Goal: Information Seeking & Learning: Check status

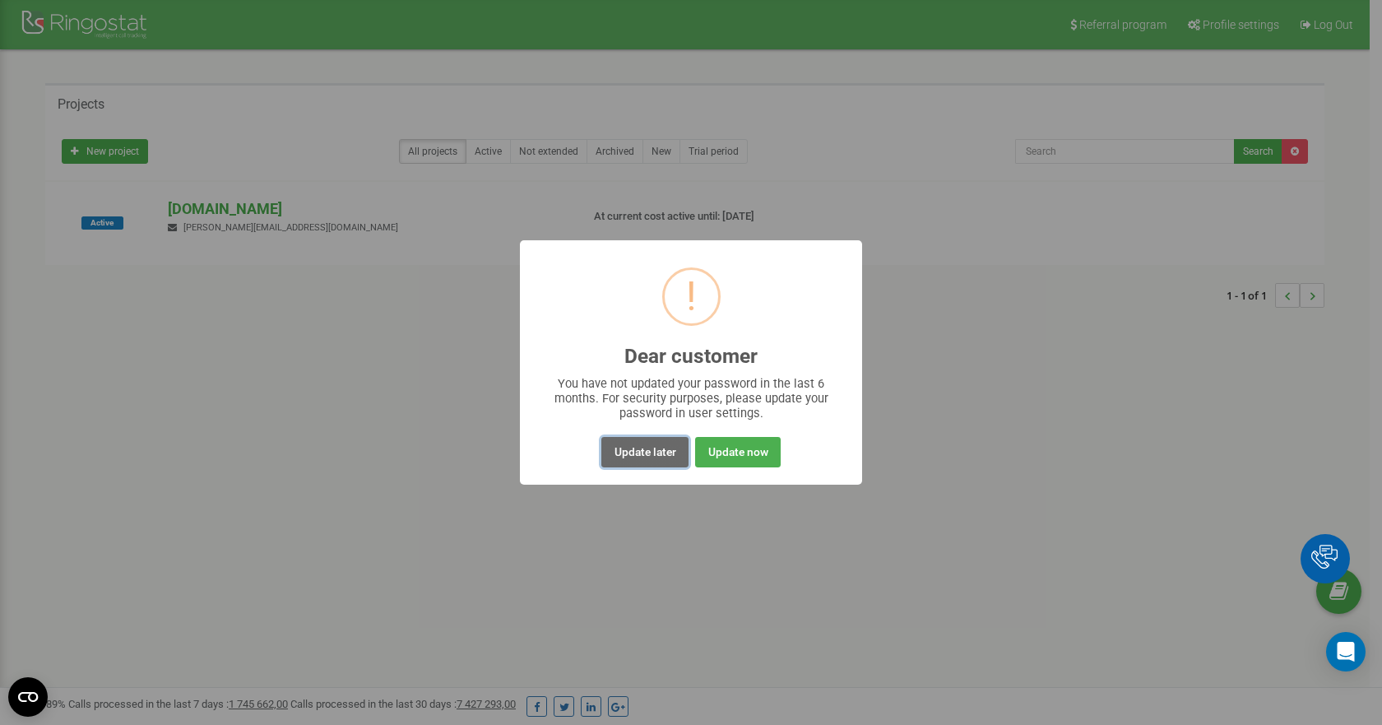
click at [675, 458] on button "Update later" at bounding box center [644, 452] width 86 height 30
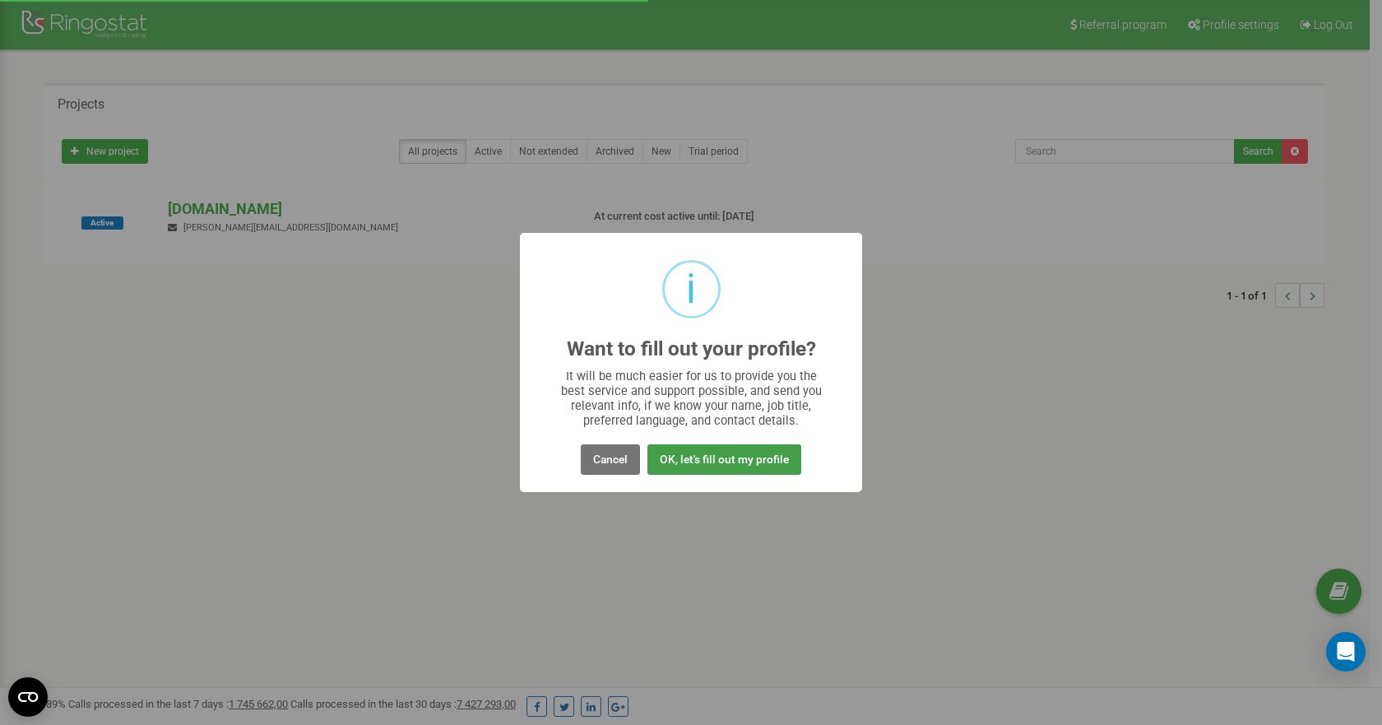
click at [715, 452] on button "OK, let's fill out my profile" at bounding box center [724, 459] width 154 height 30
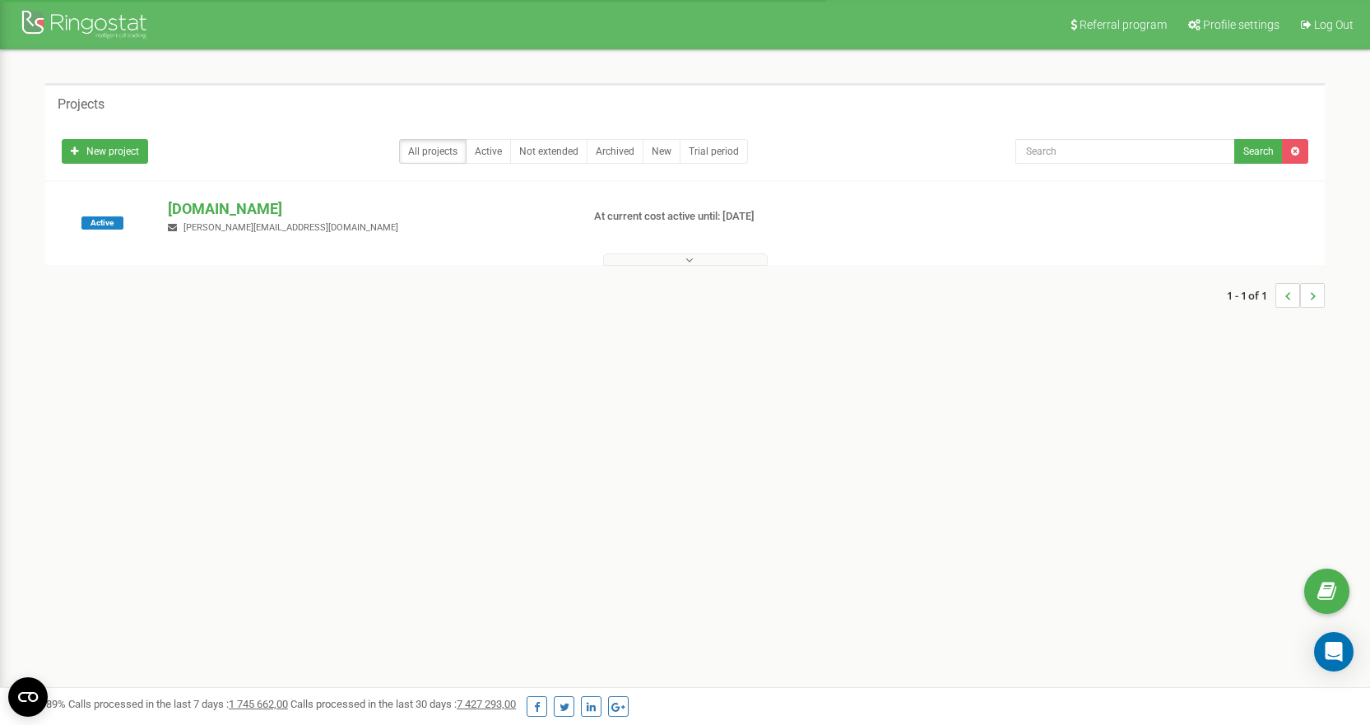
click at [699, 258] on button at bounding box center [685, 259] width 165 height 12
click at [215, 203] on p "[DOMAIN_NAME]" at bounding box center [367, 208] width 399 height 21
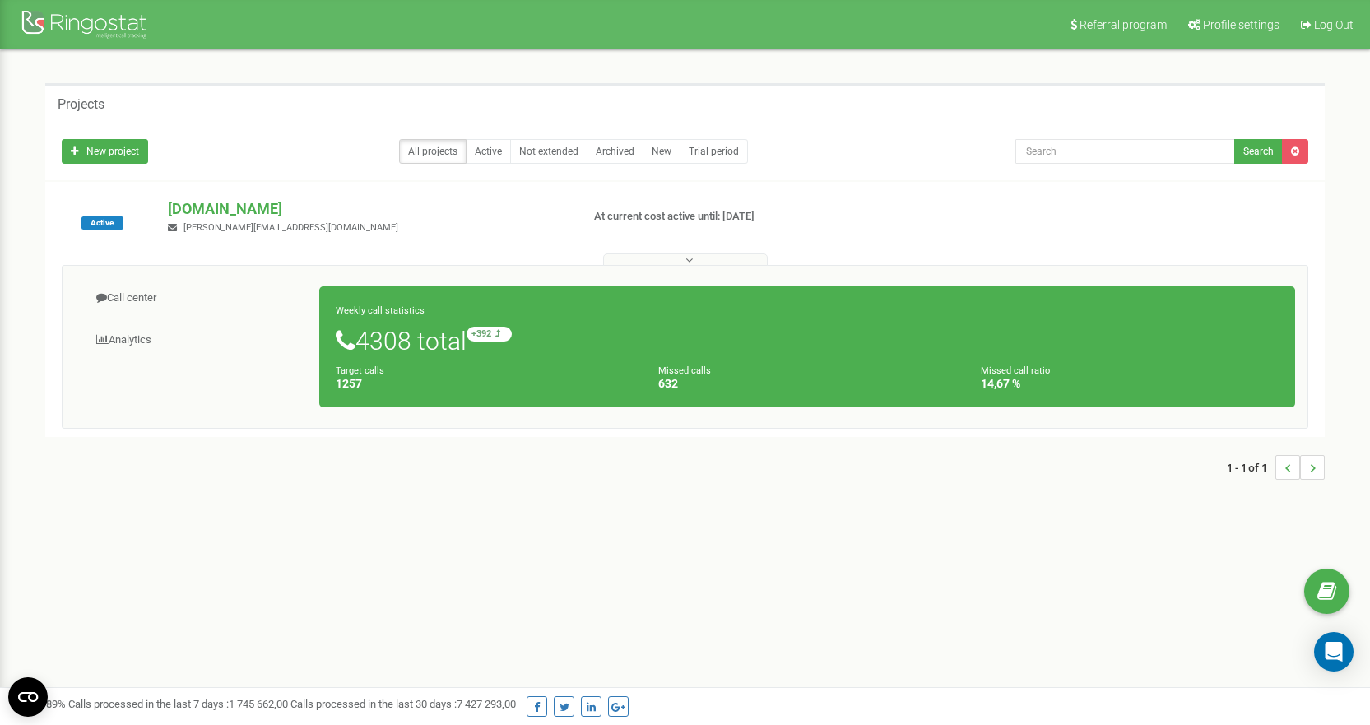
drag, startPoint x: 373, startPoint y: 331, endPoint x: 474, endPoint y: 355, distance: 103.2
click at [474, 355] on h1 "4308 total +392 relative to last week" at bounding box center [807, 341] width 943 height 28
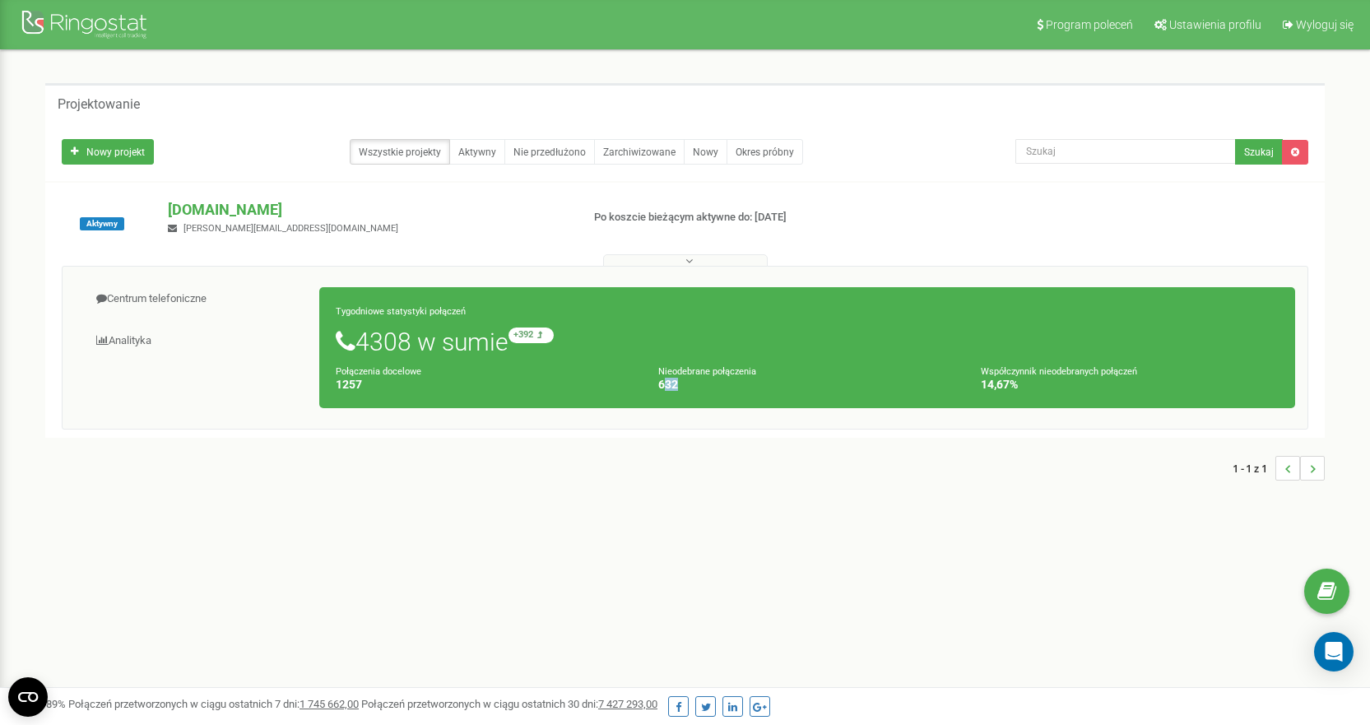
drag, startPoint x: 663, startPoint y: 382, endPoint x: 689, endPoint y: 389, distance: 27.1
click at [689, 389] on h4 "632" at bounding box center [807, 384] width 298 height 12
drag, startPoint x: 359, startPoint y: 320, endPoint x: 405, endPoint y: 321, distance: 46.1
click at [405, 321] on div "Tygodniowe statystyki połączeń 4308 w sumie +392 w stosunku do poprzedniego tyg…" at bounding box center [807, 347] width 976 height 121
click at [397, 309] on font "Tygodniowe statystyki połączeń" at bounding box center [401, 311] width 130 height 11
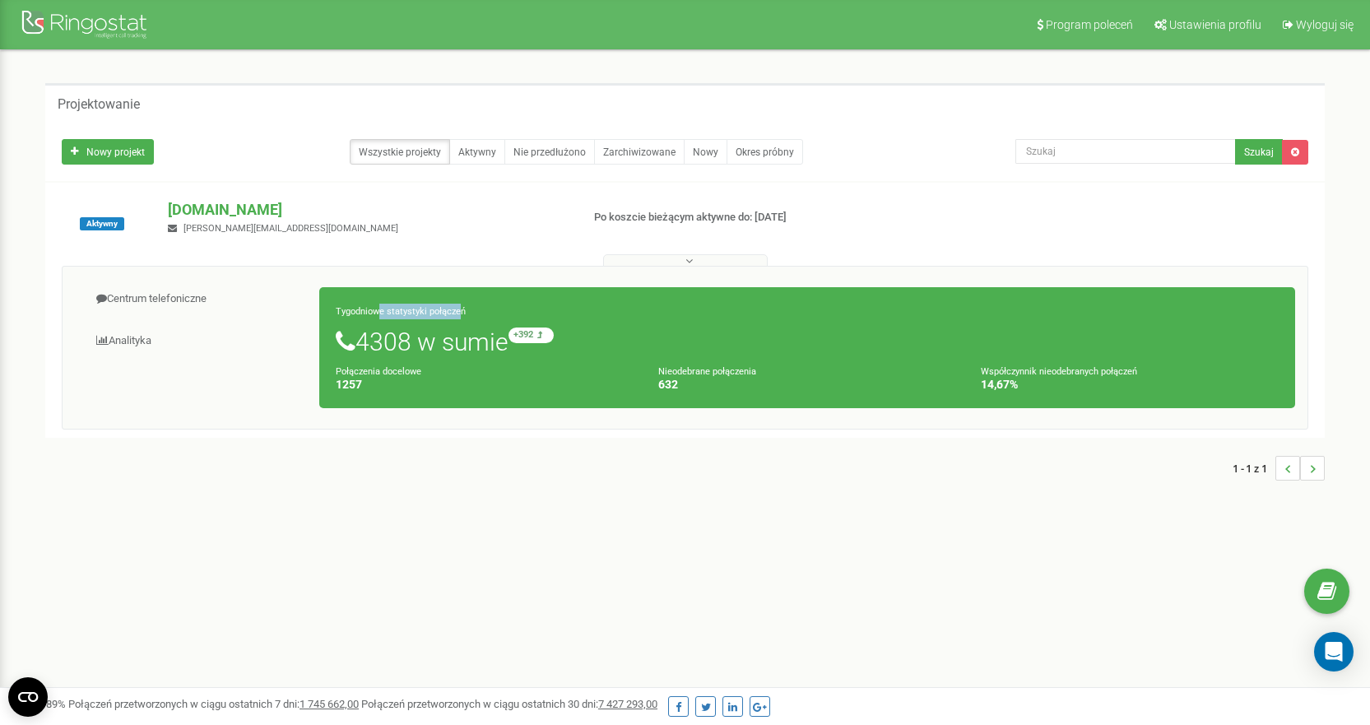
drag, startPoint x: 382, startPoint y: 306, endPoint x: 605, endPoint y: 372, distance: 232.4
click at [463, 316] on font "Tygodniowe statystyki połączeń" at bounding box center [401, 311] width 130 height 11
drag, startPoint x: 652, startPoint y: 378, endPoint x: 697, endPoint y: 392, distance: 46.3
click at [697, 392] on div "Nieodebrane połączenia 632" at bounding box center [807, 378] width 322 height 28
click at [378, 322] on div "Tygodniowe statystyki połączeń 4308 w sumie +392 w stosunku do poprzedniego tyg…" at bounding box center [807, 347] width 976 height 121
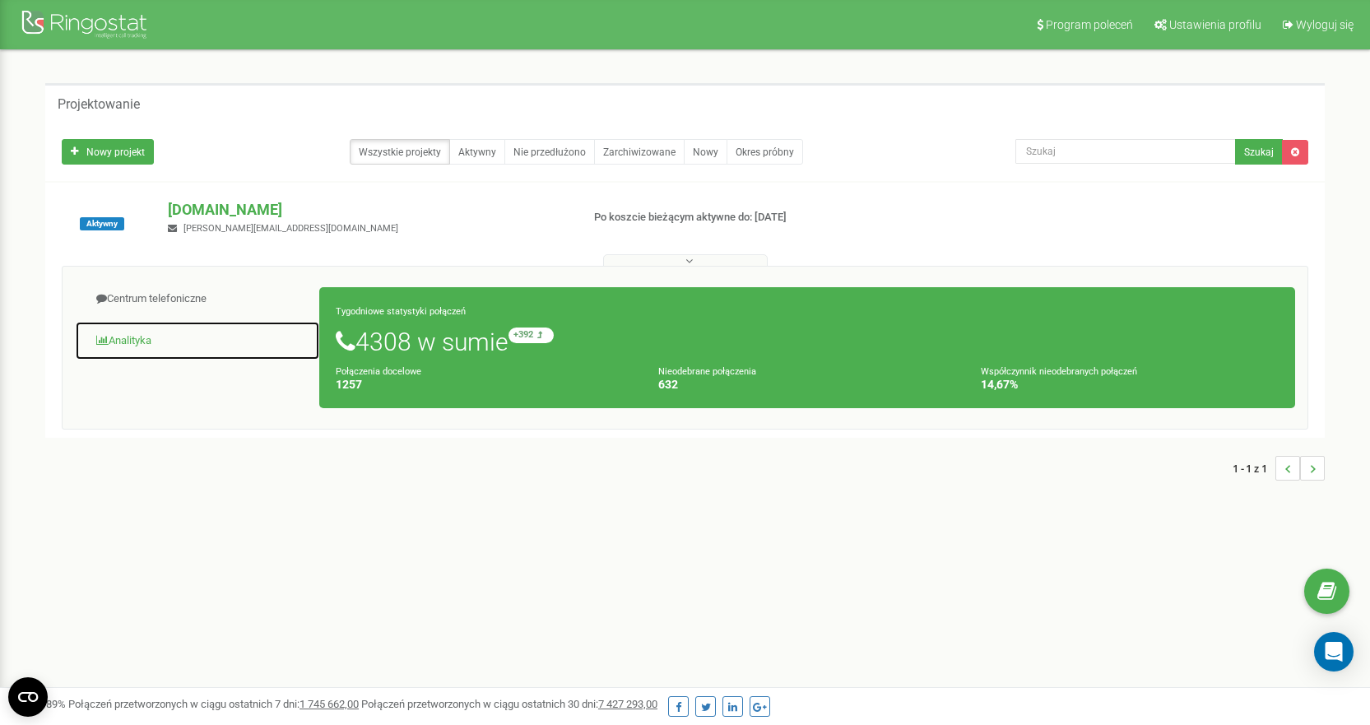
click at [126, 354] on link "Analityka" at bounding box center [197, 341] width 245 height 40
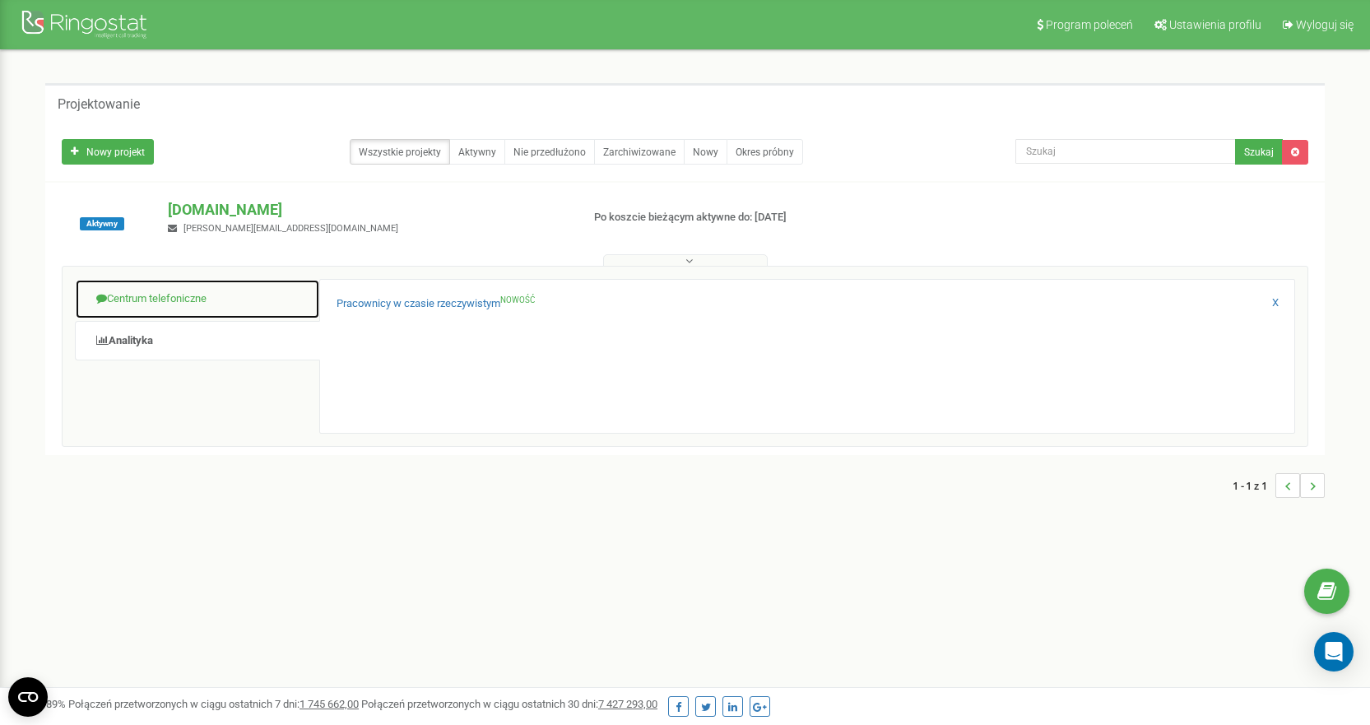
click at [198, 307] on link "Centrum telefoniczne" at bounding box center [197, 299] width 245 height 40
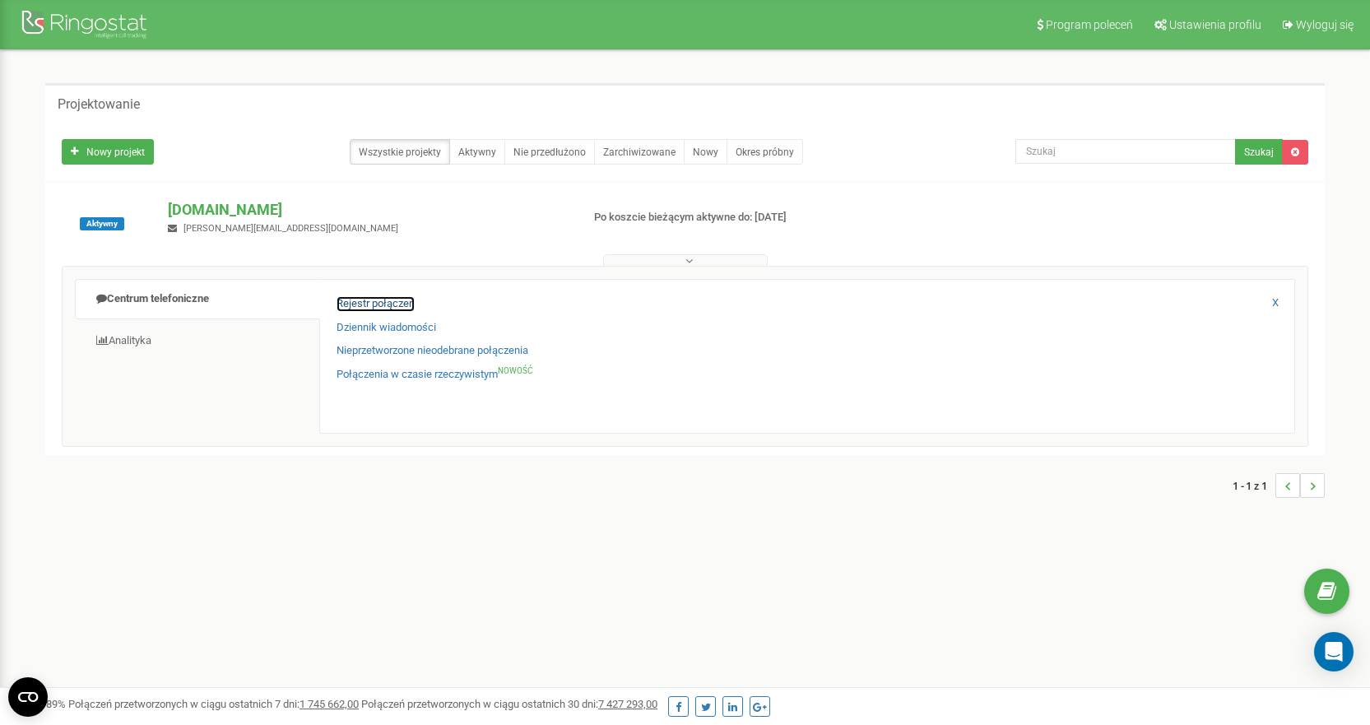
click at [357, 299] on font "Rejestr połączeń" at bounding box center [375, 303] width 78 height 12
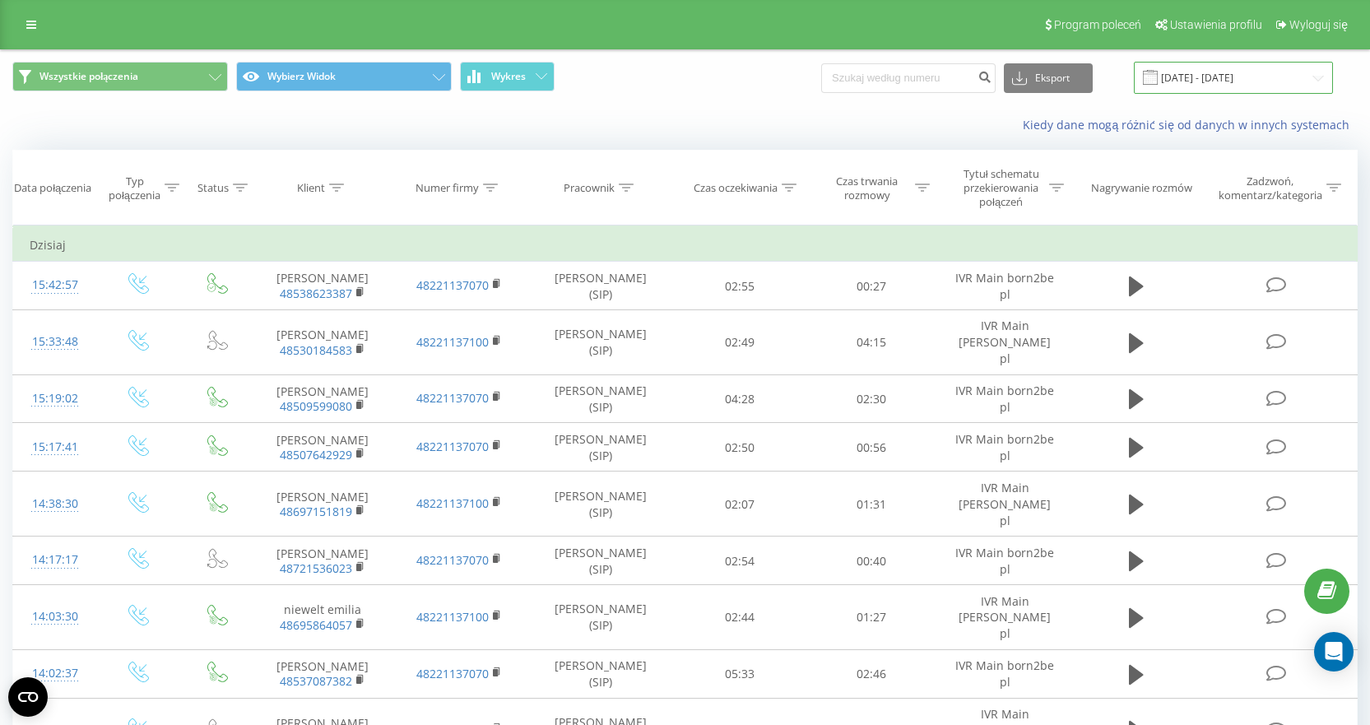
click at [1227, 67] on input "[DATE] - [DATE]" at bounding box center [1233, 78] width 199 height 32
click at [684, 122] on div "Kiedy dane mogą różnić się od danych w innych systemach" at bounding box center [941, 125] width 855 height 16
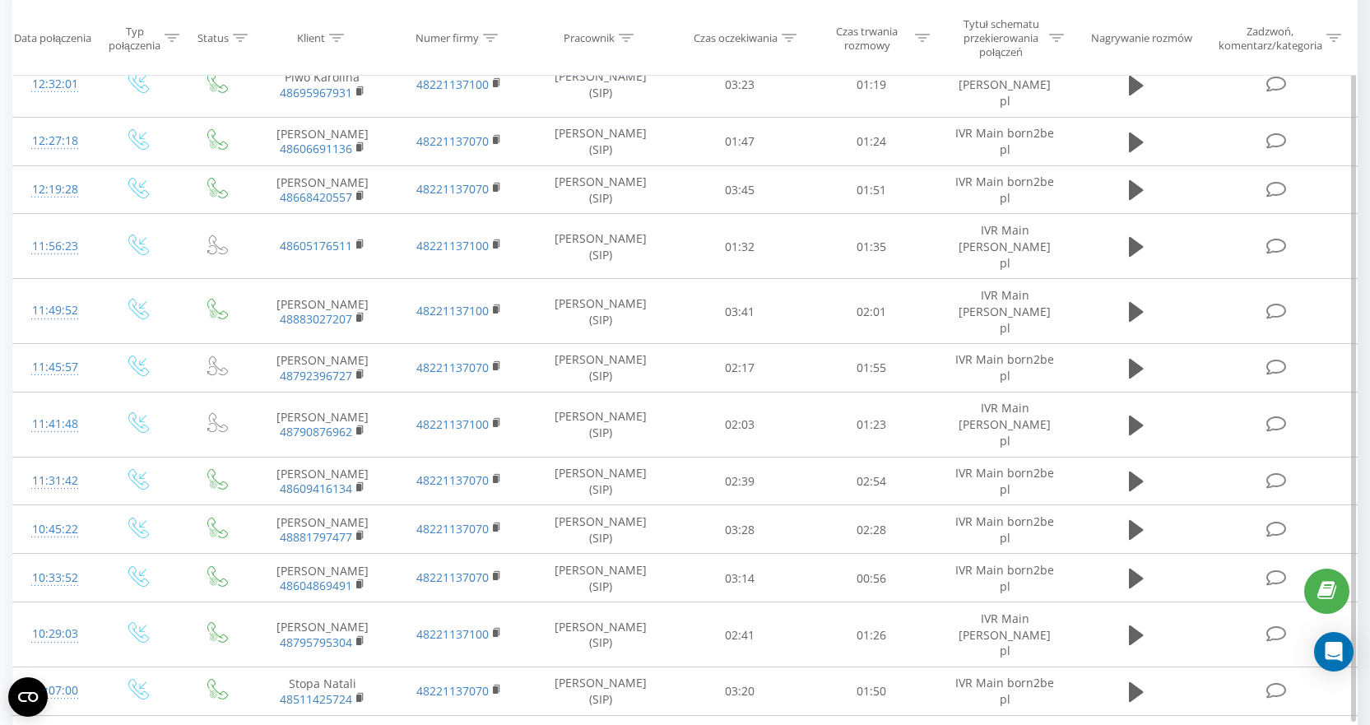
scroll to position [883, 0]
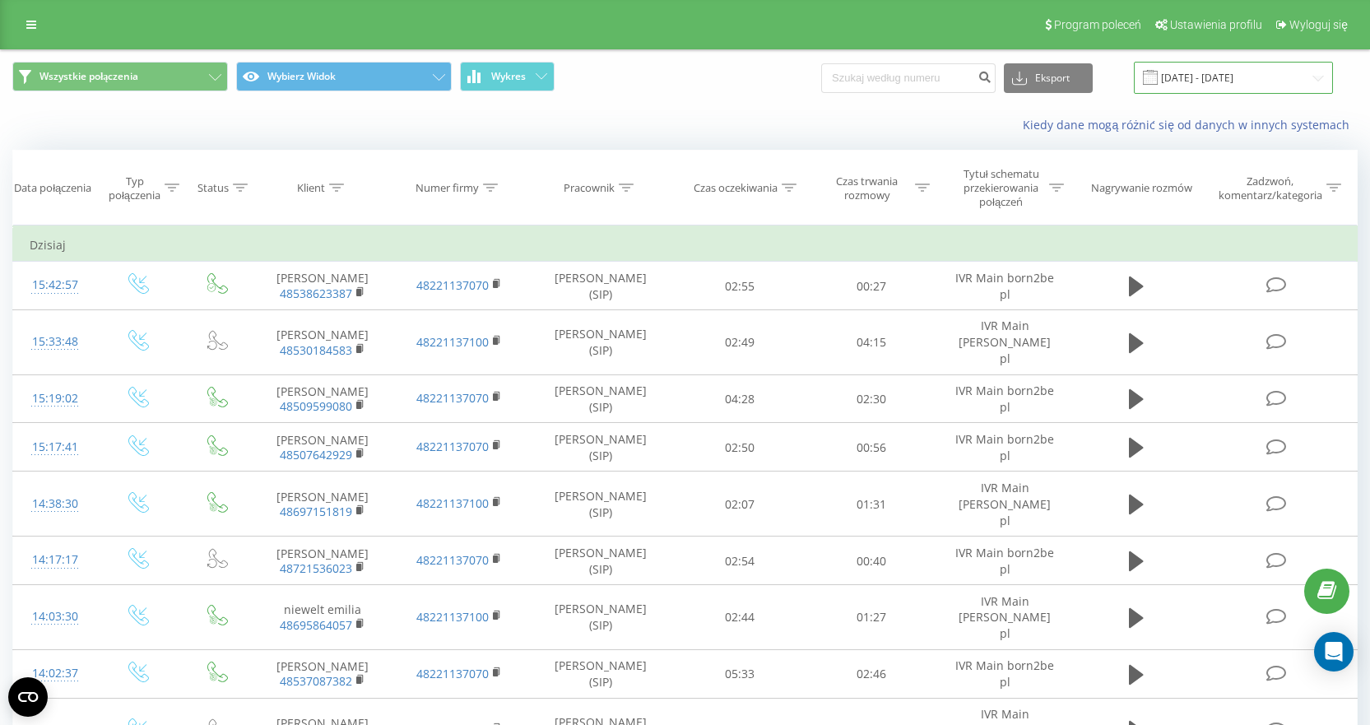
click at [1230, 81] on input "[DATE] - [DATE]" at bounding box center [1233, 78] width 199 height 32
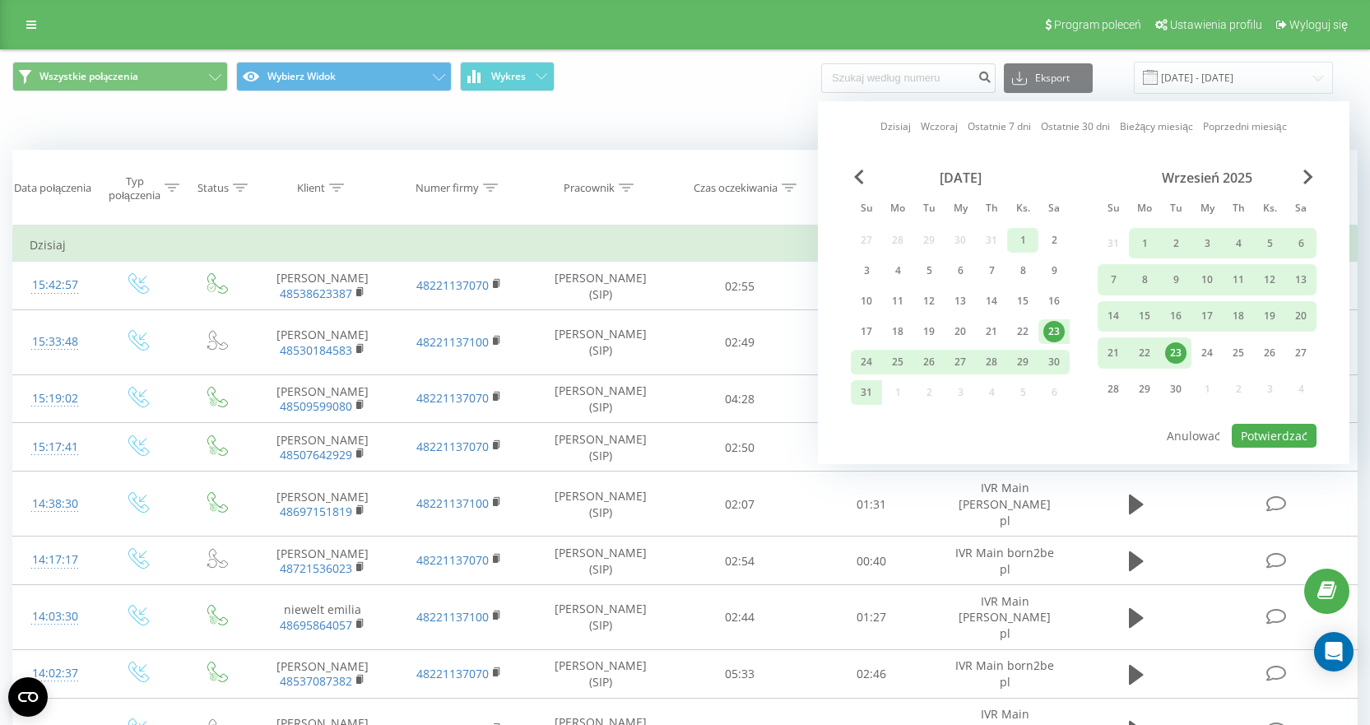
click at [1022, 239] on font "1" at bounding box center [1023, 240] width 6 height 14
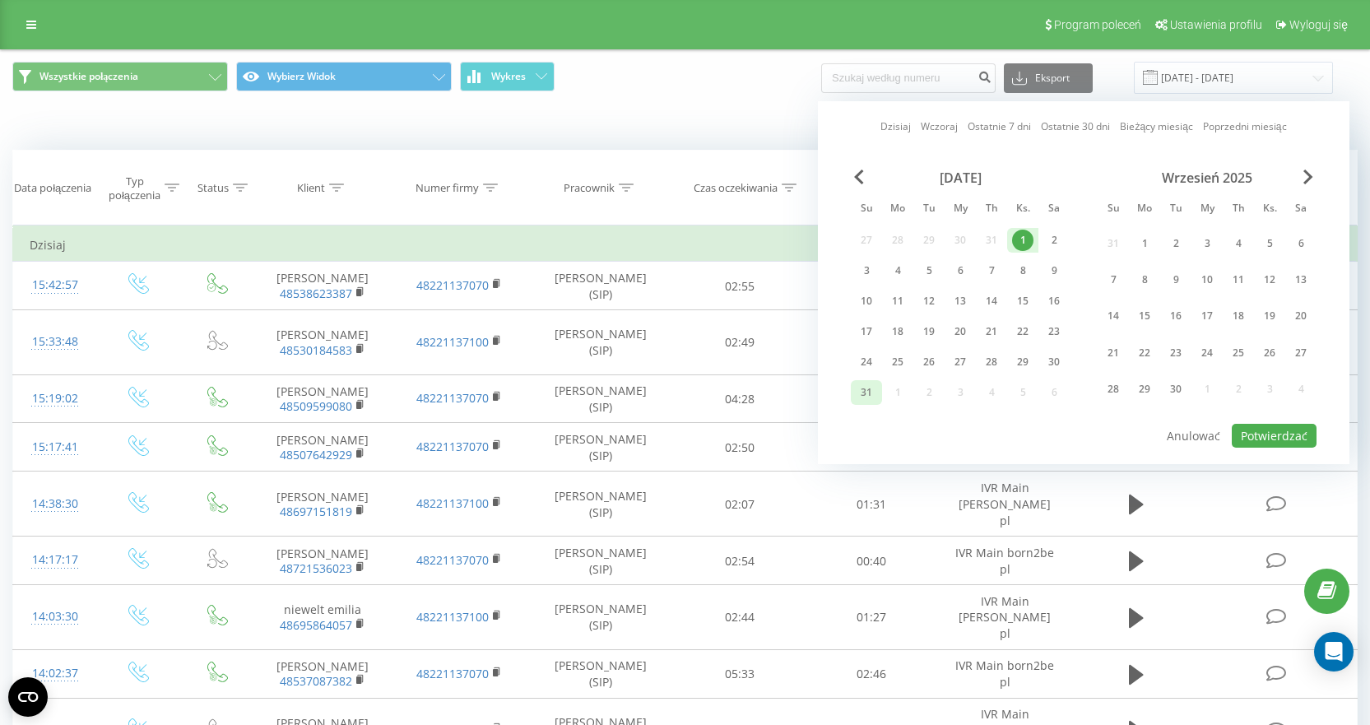
click at [865, 396] on font "31" at bounding box center [866, 392] width 12 height 14
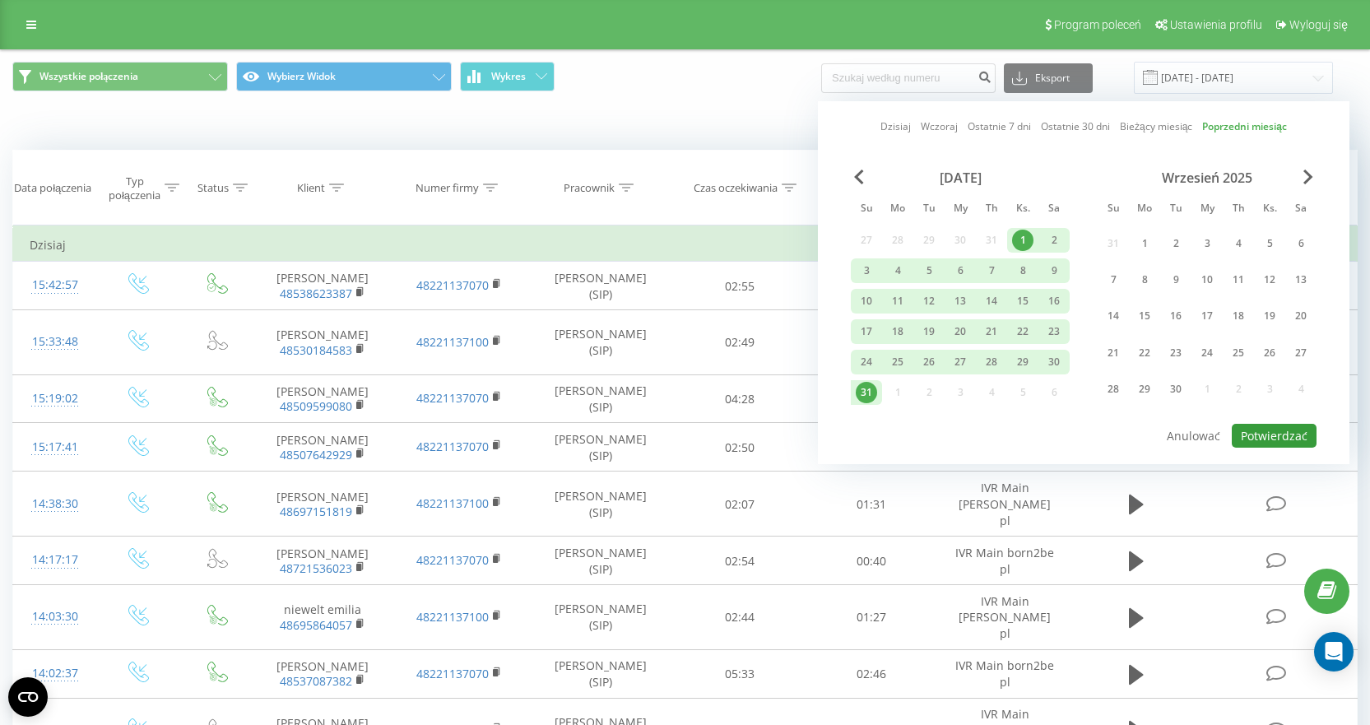
click at [1287, 425] on button "Potwierdzać" at bounding box center [1273, 436] width 85 height 24
type input "[DATE] - [DATE]"
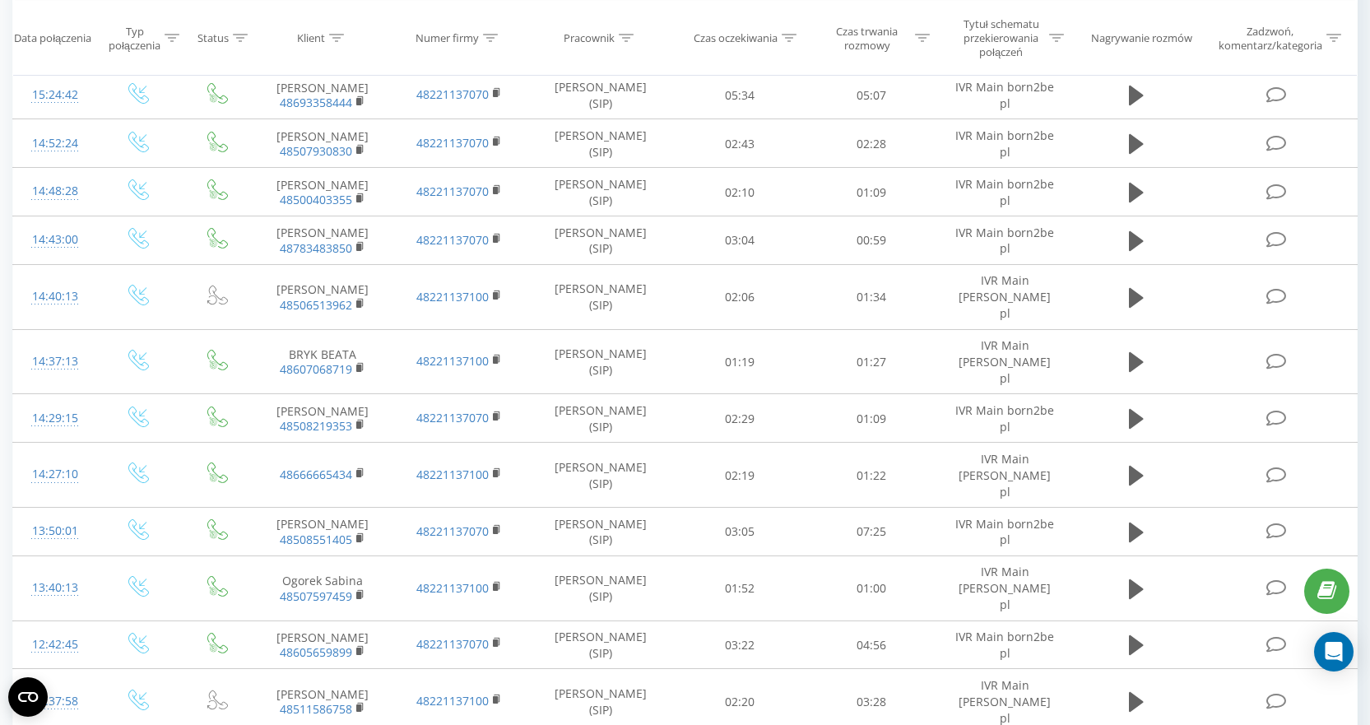
scroll to position [4886, 0]
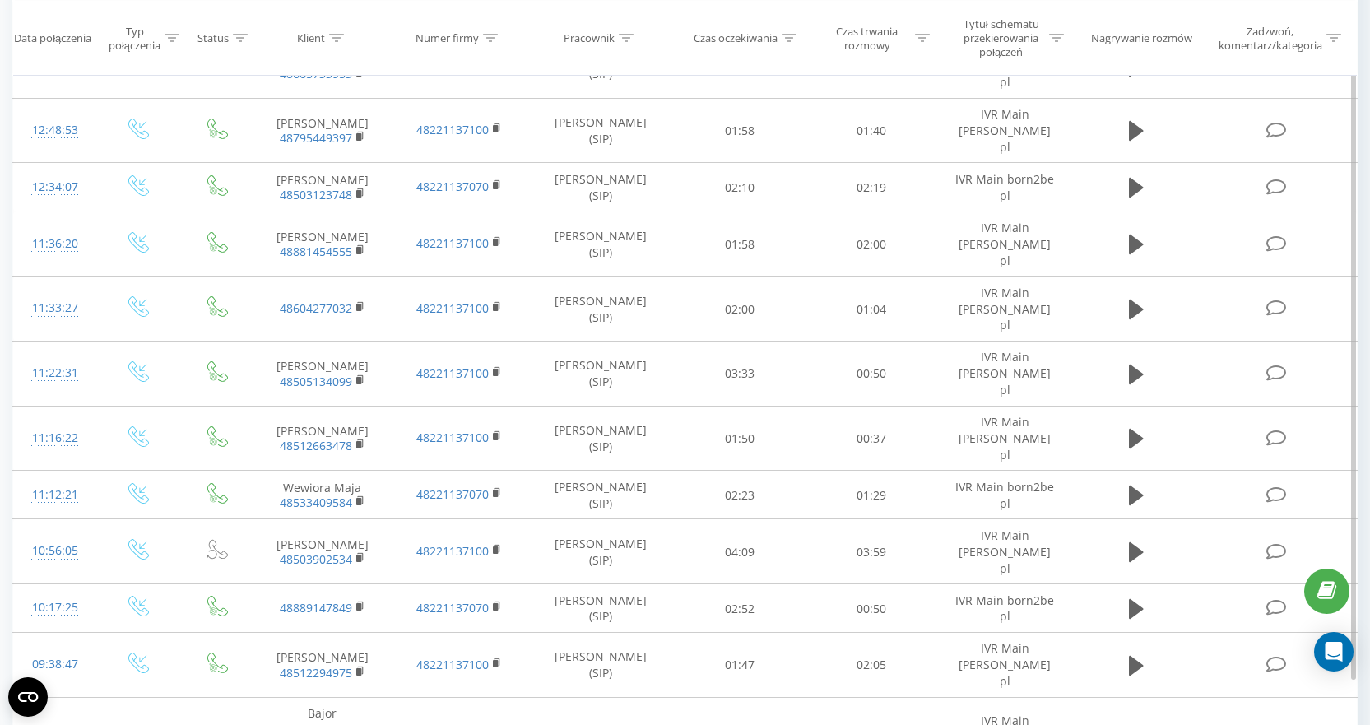
scroll to position [2657, 0]
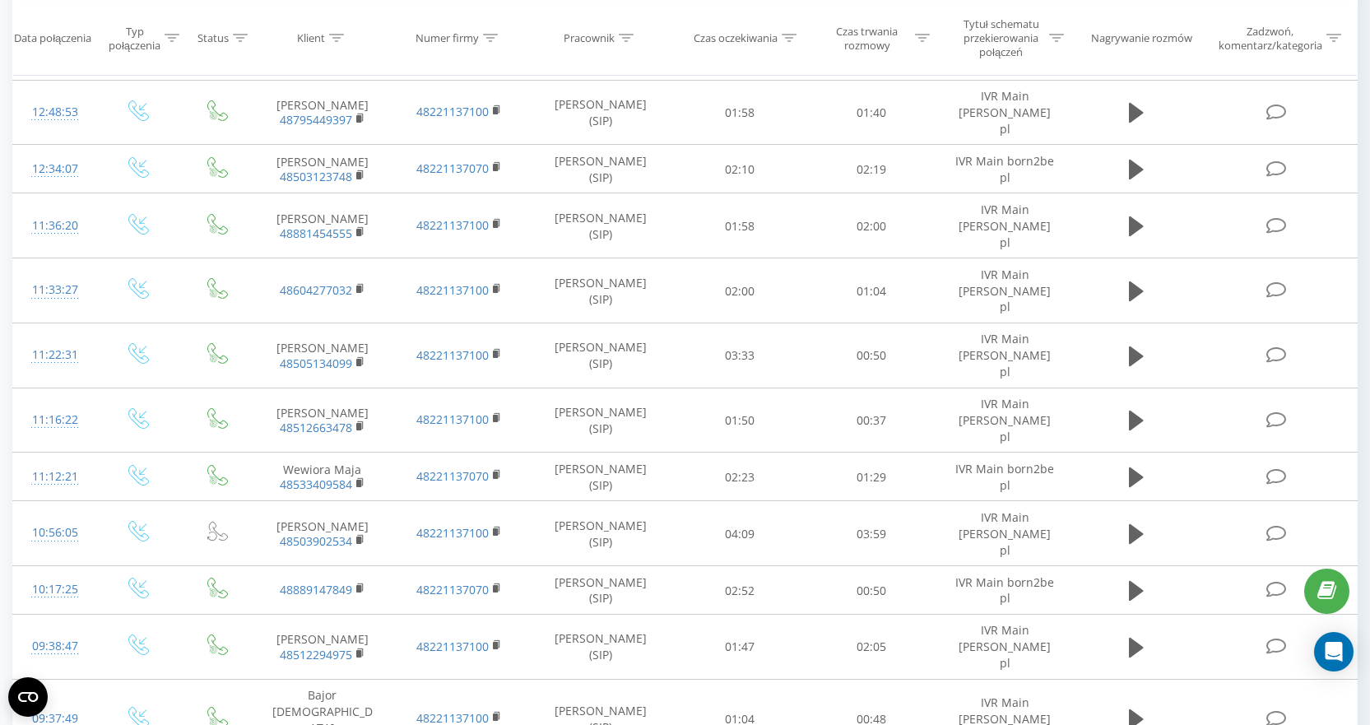
drag, startPoint x: 1026, startPoint y: 698, endPoint x: 1041, endPoint y: 701, distance: 15.2
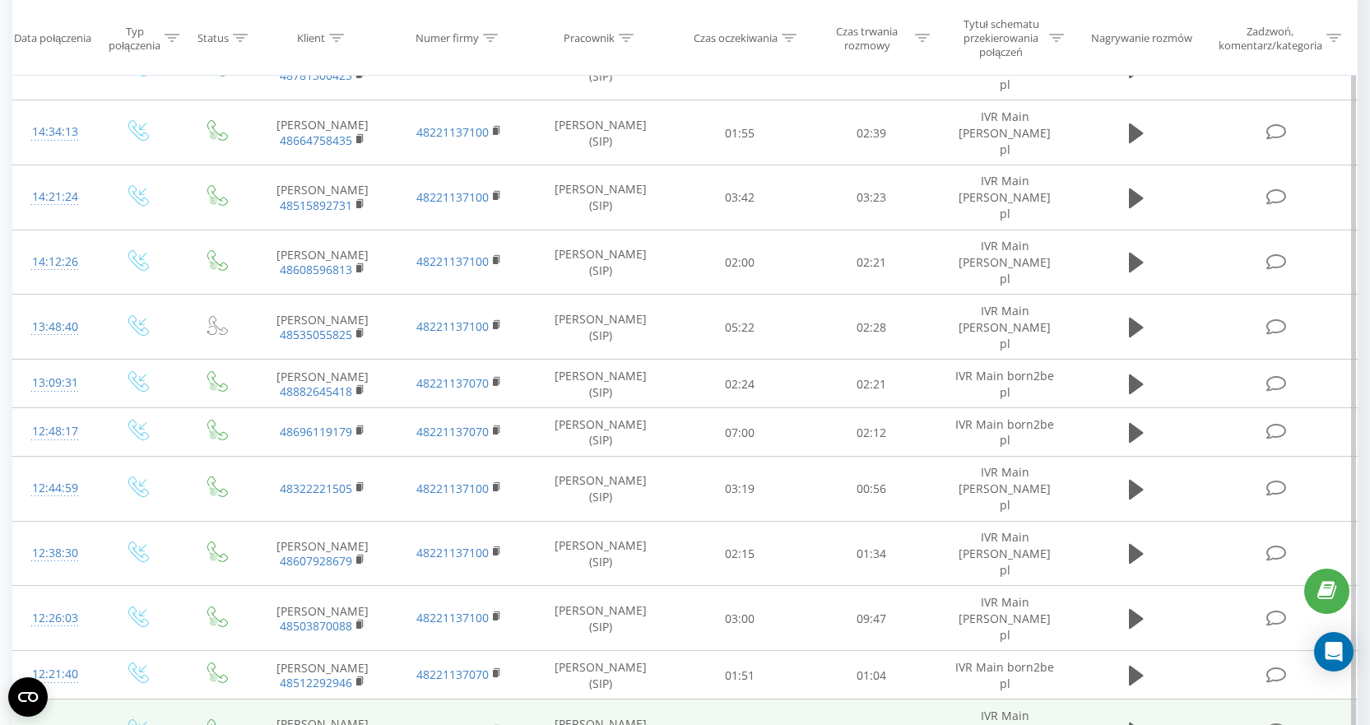
scroll to position [0, 0]
